Goal: Transaction & Acquisition: Download file/media

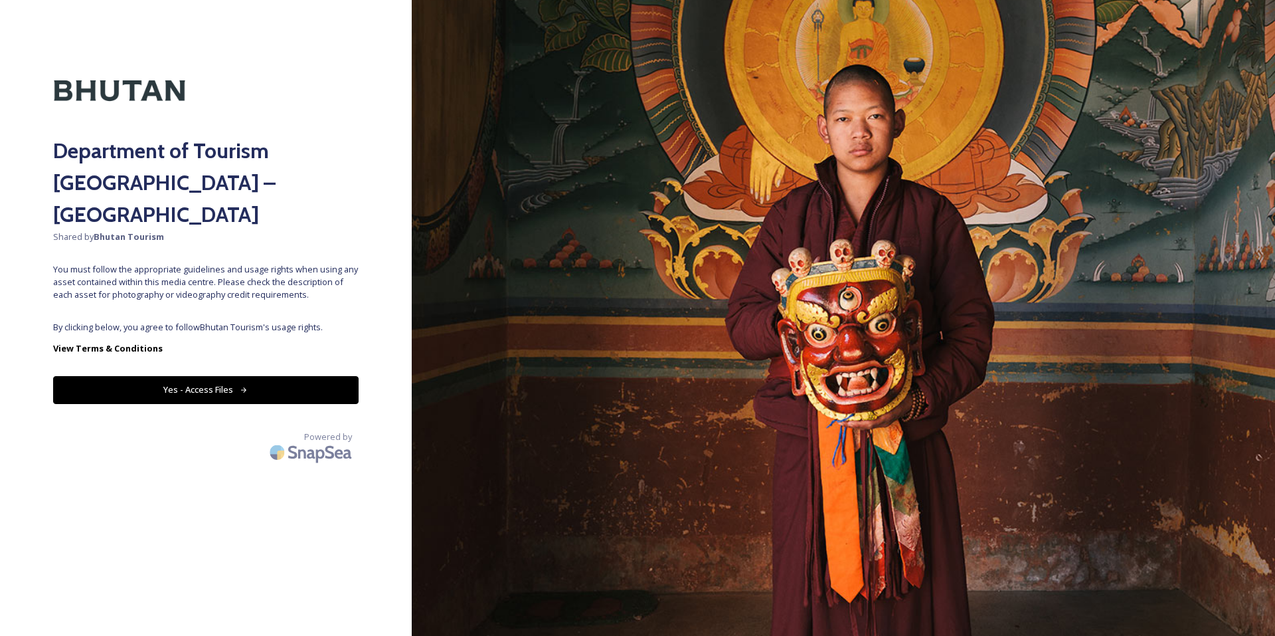
click at [217, 286] on div "Department of Tourism [GEOGRAPHIC_DATA] – Brand Centre Shared by Bhutan Tourism…" at bounding box center [206, 317] width 412 height 529
click at [222, 376] on button "Yes - Access Files" at bounding box center [206, 389] width 306 height 27
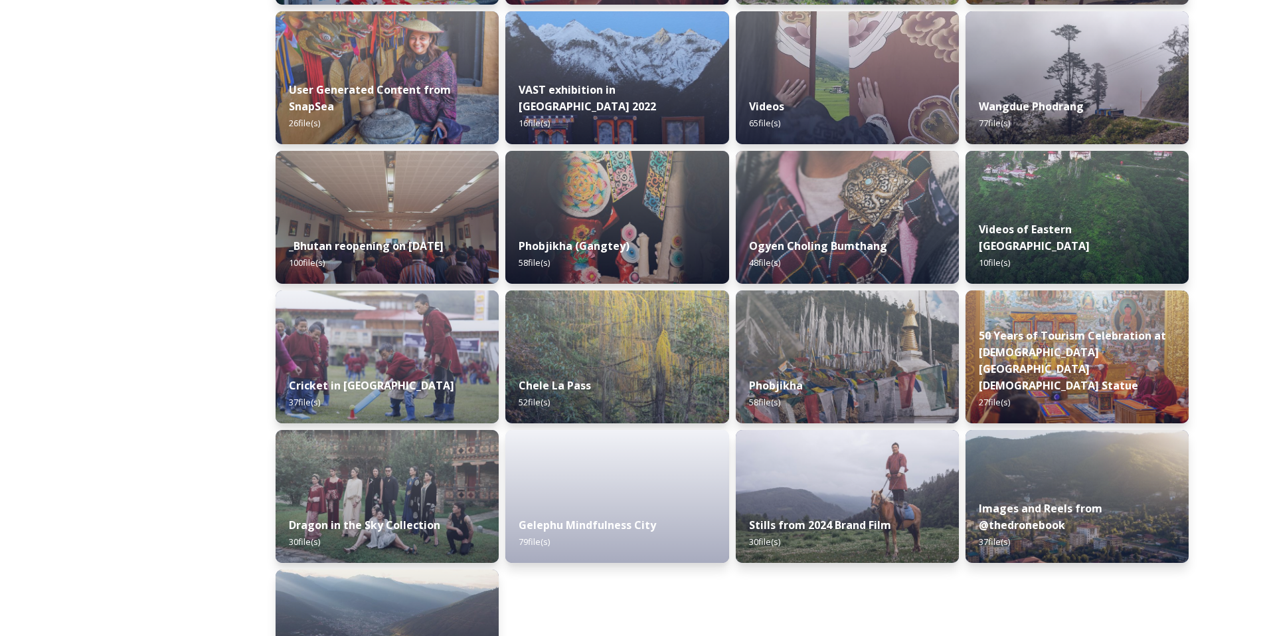
scroll to position [1461, 0]
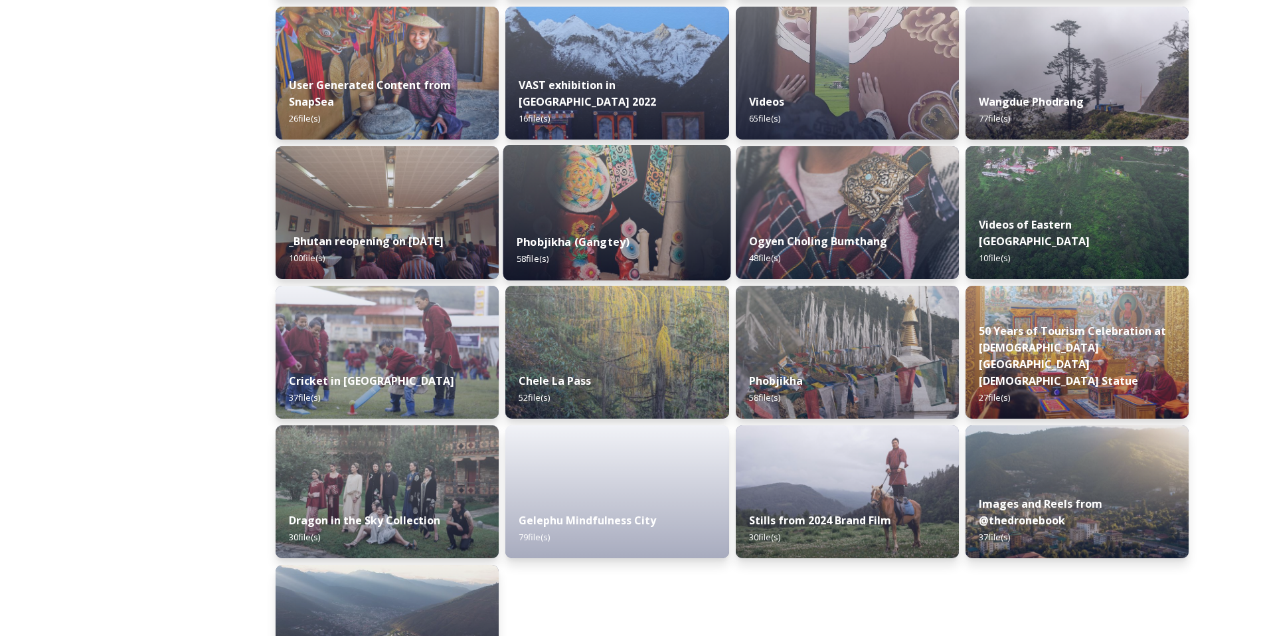
click at [642, 225] on div "Phobjikha (Gangtey) 58 file(s)" at bounding box center [617, 250] width 228 height 60
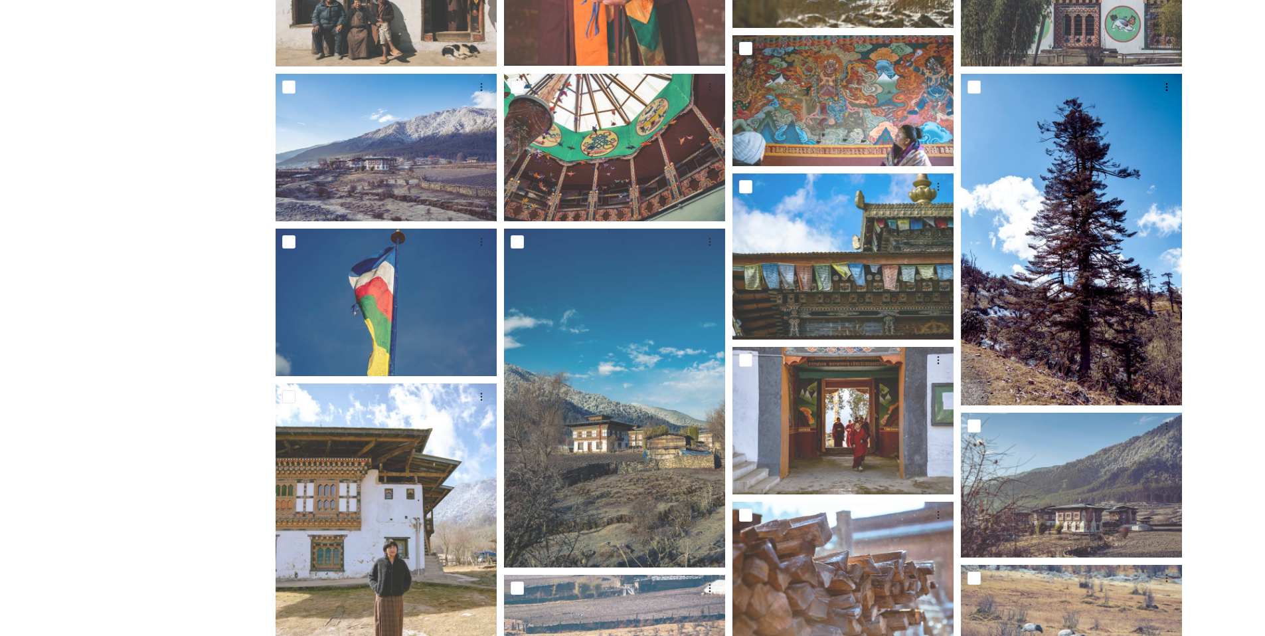
scroll to position [664, 0]
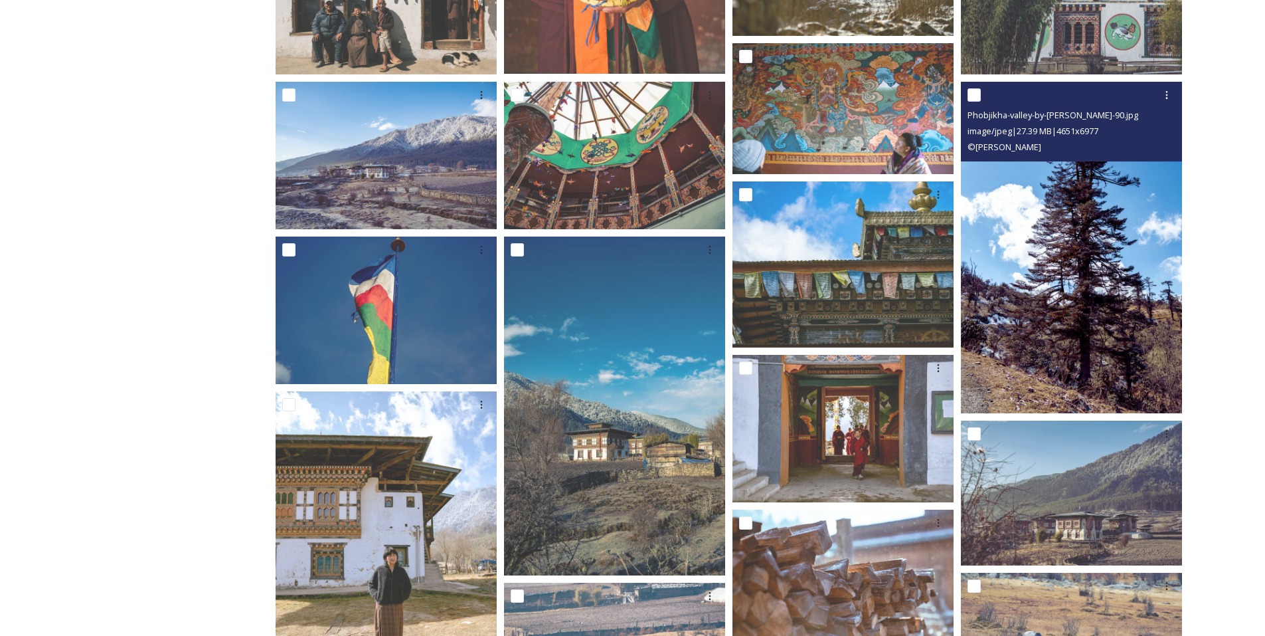
click at [1101, 301] on img at bounding box center [1071, 248] width 221 height 332
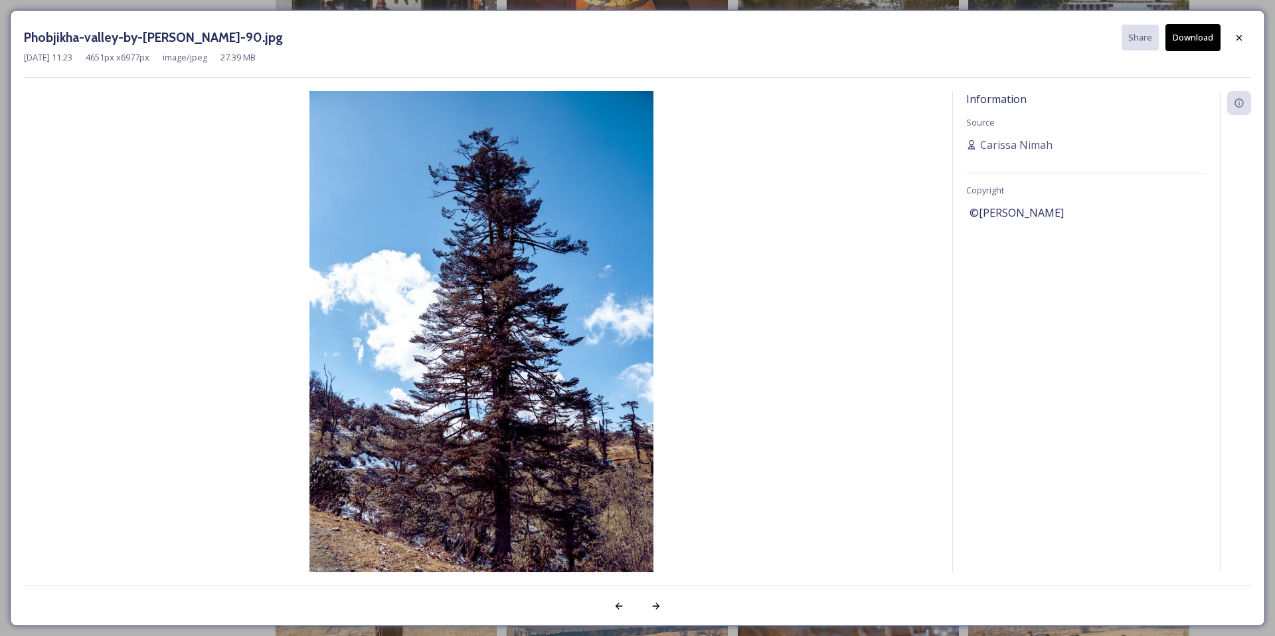
click at [1192, 36] on button "Download" at bounding box center [1193, 37] width 55 height 27
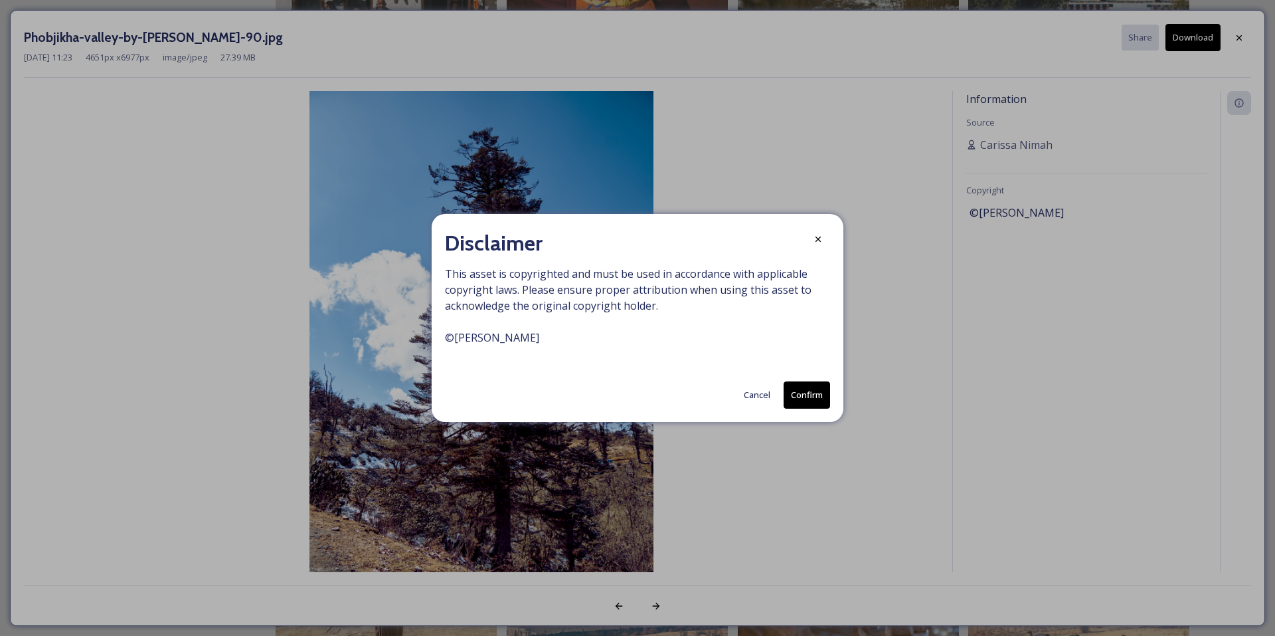
click at [816, 397] on button "Confirm" at bounding box center [807, 394] width 46 height 27
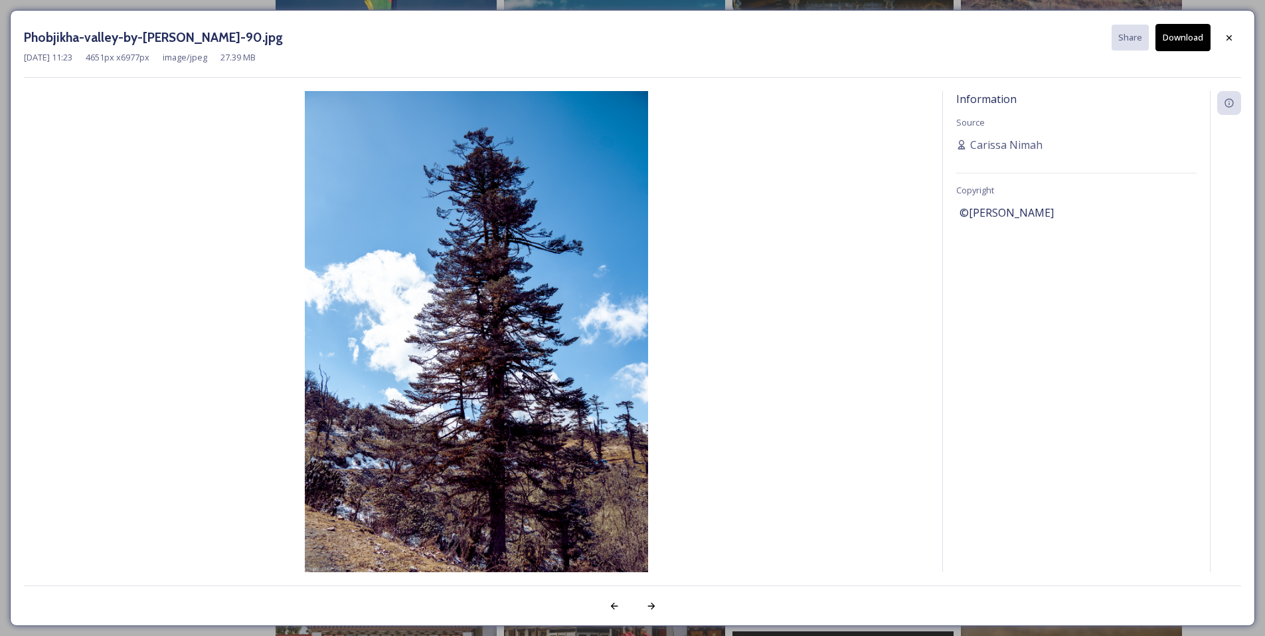
scroll to position [1196, 0]
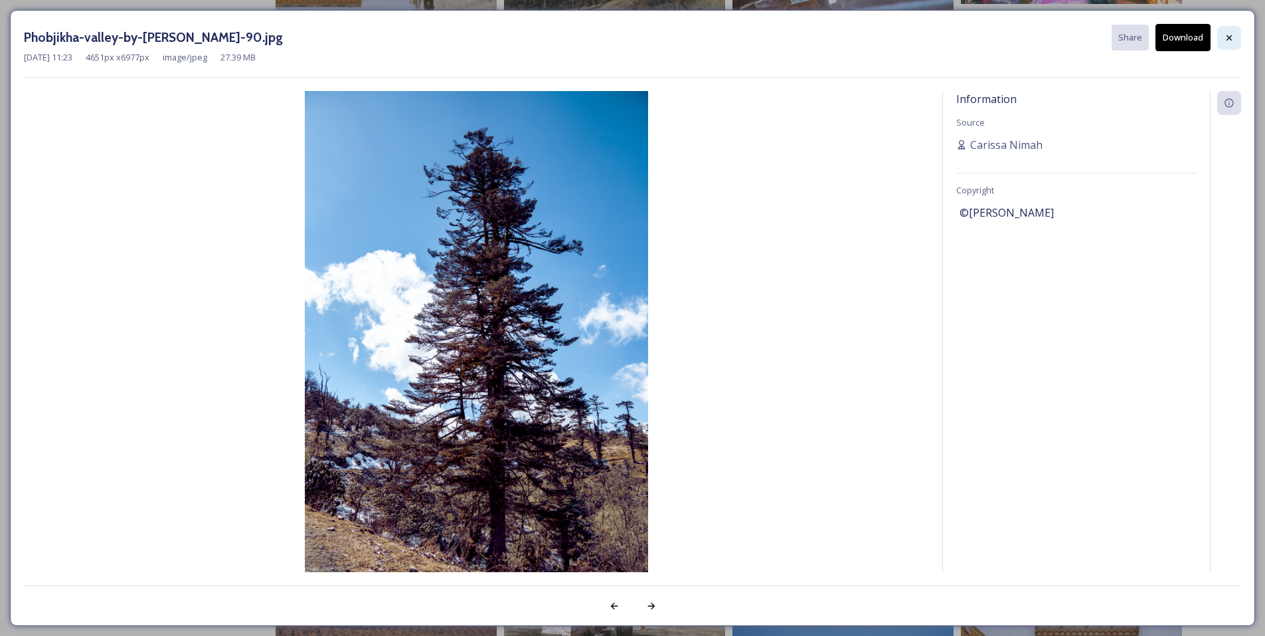
click at [1232, 39] on icon at bounding box center [1229, 38] width 11 height 11
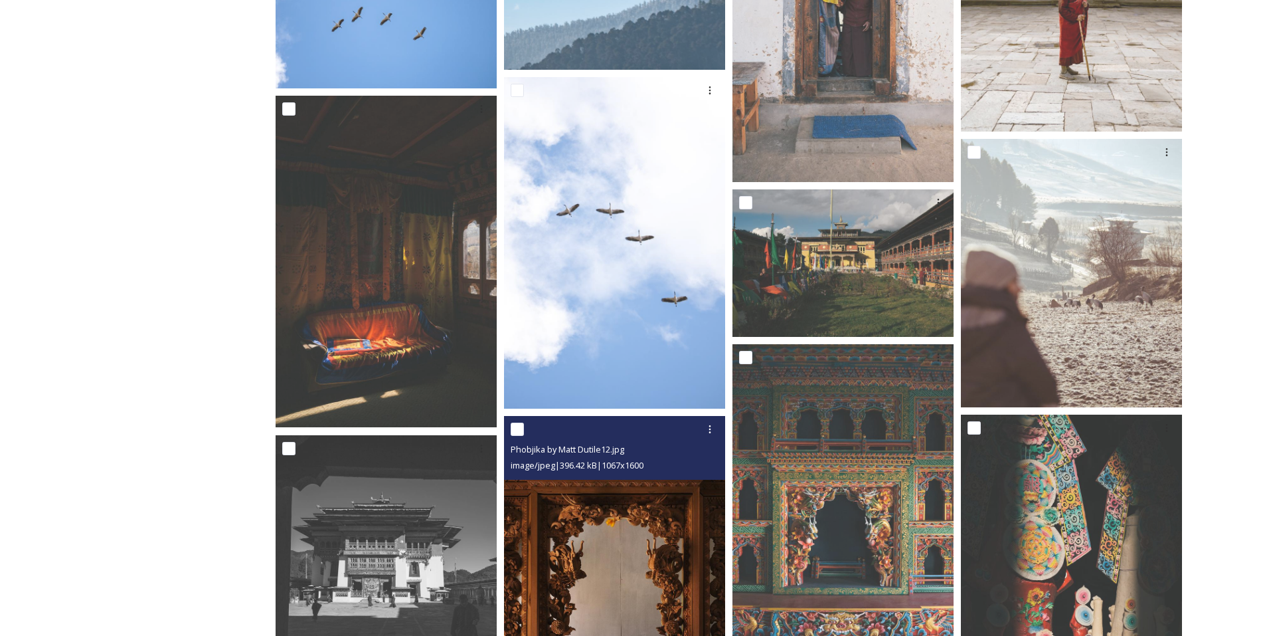
scroll to position [2137, 0]
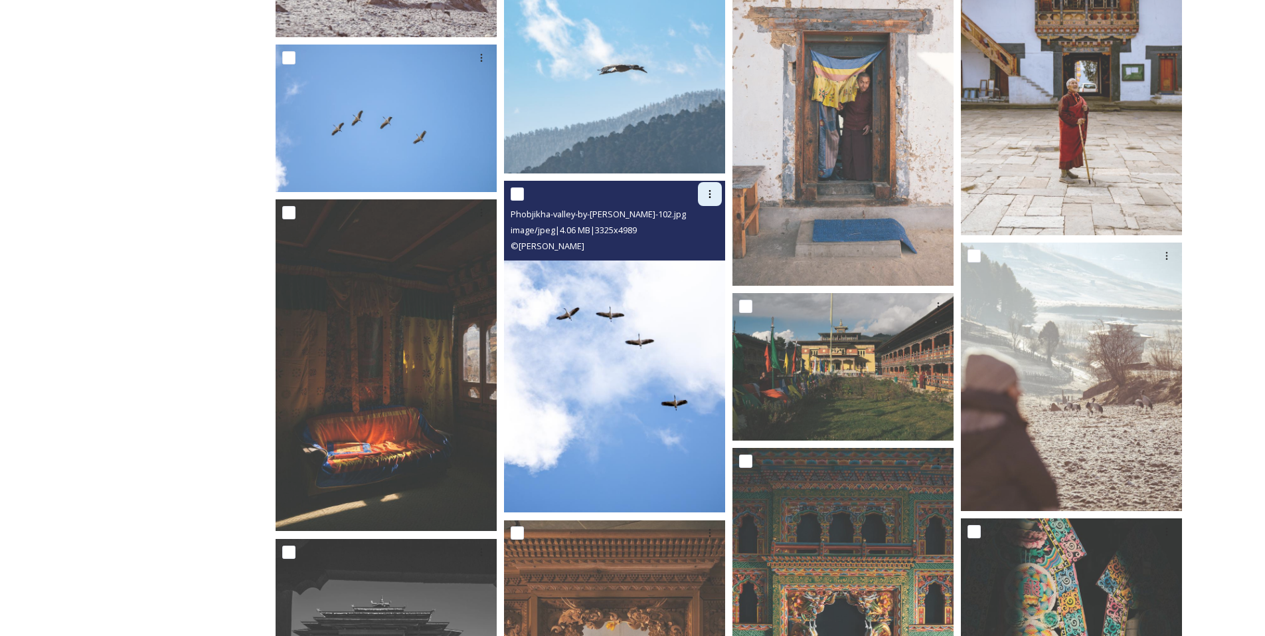
click at [712, 193] on icon at bounding box center [710, 194] width 11 height 11
click at [657, 355] on img at bounding box center [614, 347] width 221 height 332
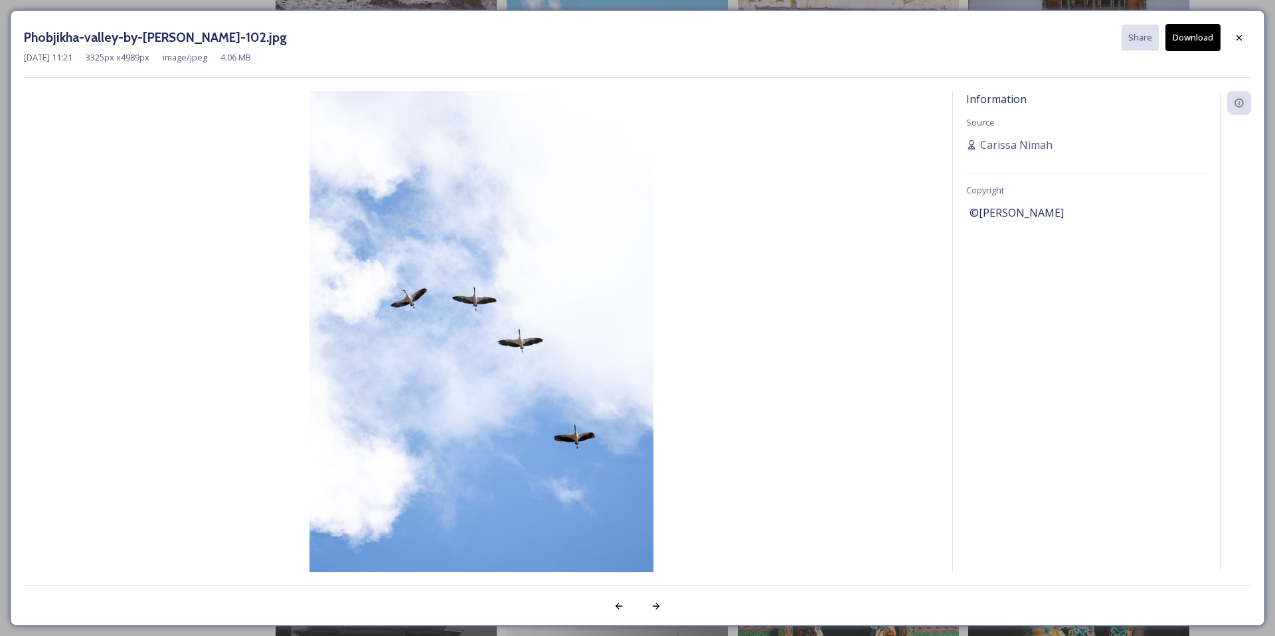
click at [1184, 39] on button "Download" at bounding box center [1193, 37] width 55 height 27
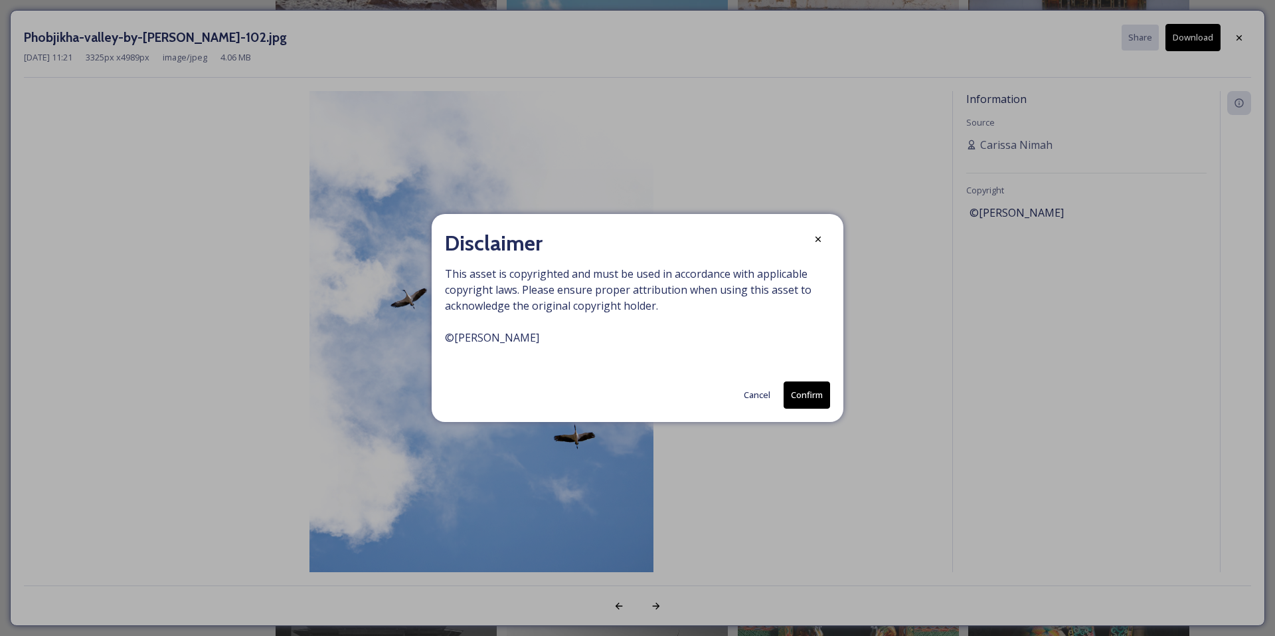
click at [815, 394] on button "Confirm" at bounding box center [807, 394] width 46 height 27
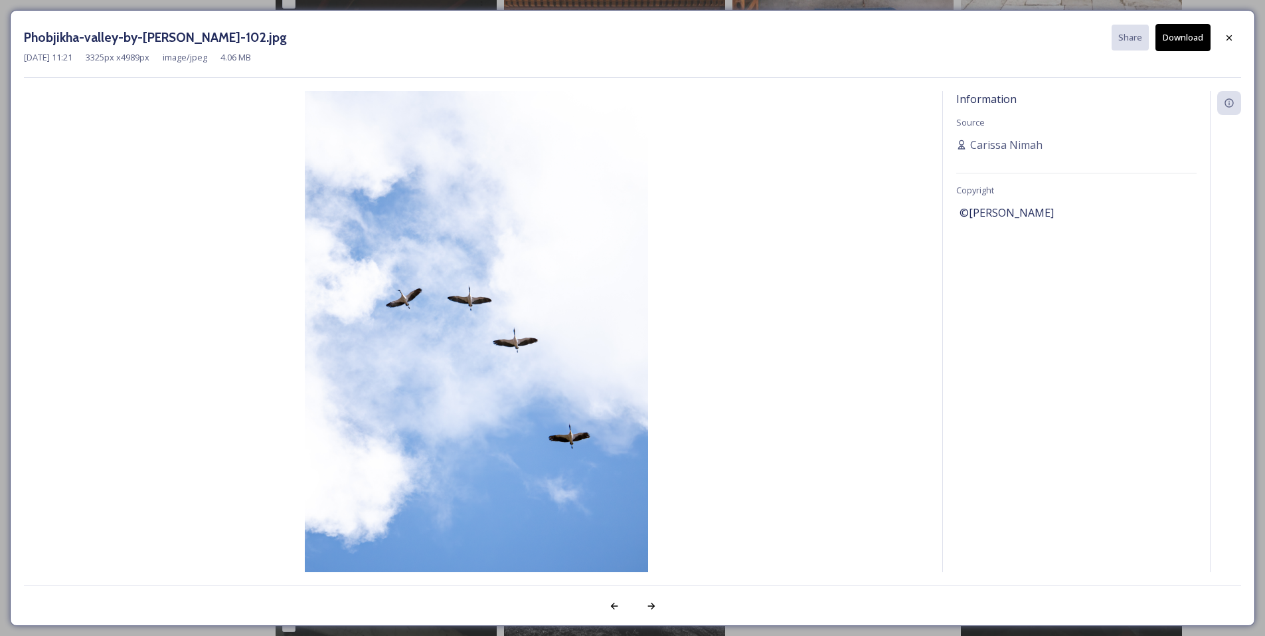
scroll to position [2469, 0]
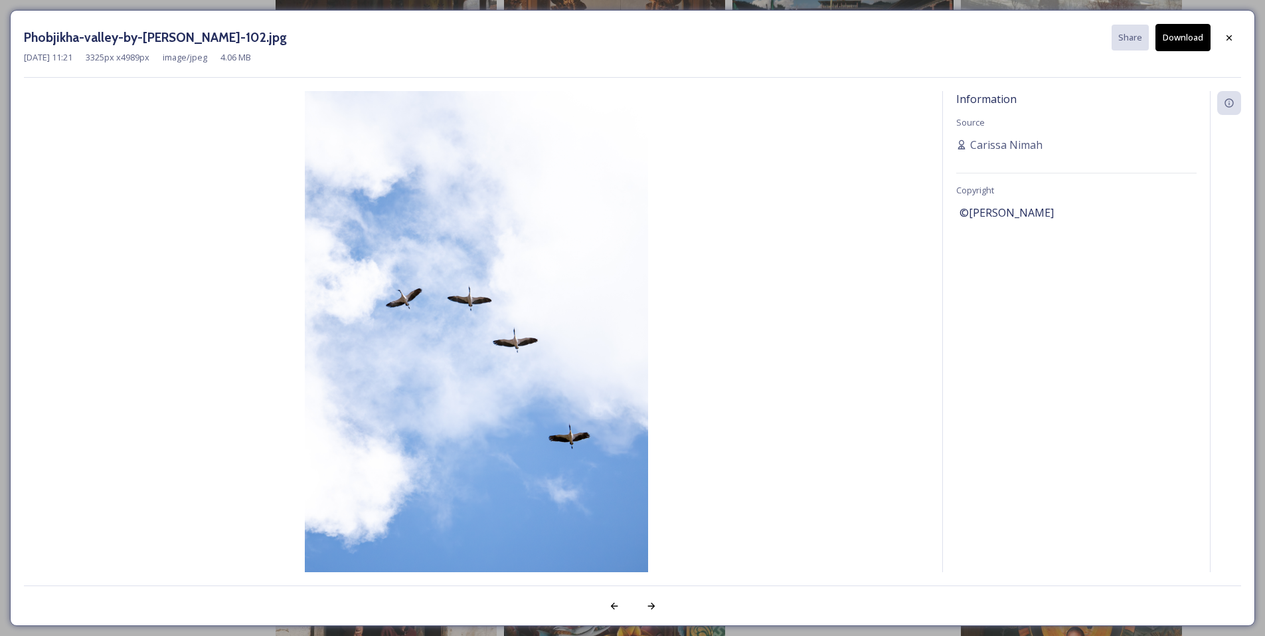
drag, startPoint x: 1229, startPoint y: 37, endPoint x: 1225, endPoint y: 72, distance: 35.5
click at [1229, 37] on icon at bounding box center [1229, 38] width 11 height 11
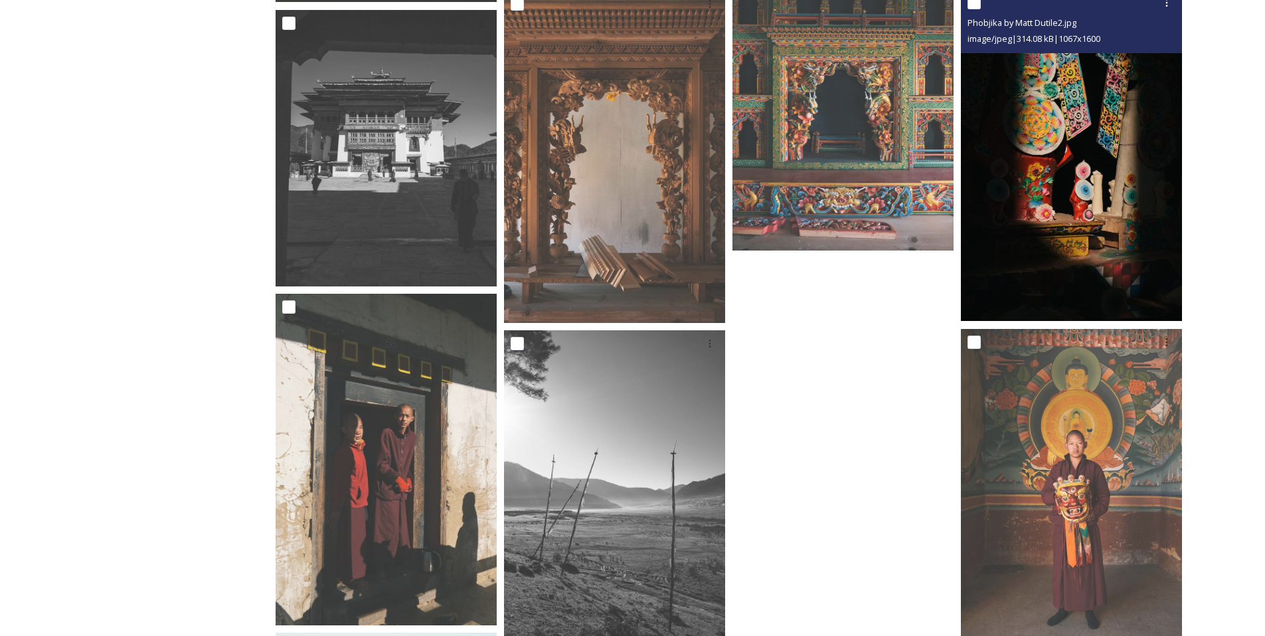
scroll to position [2802, 0]
